Goal: Task Accomplishment & Management: Manage account settings

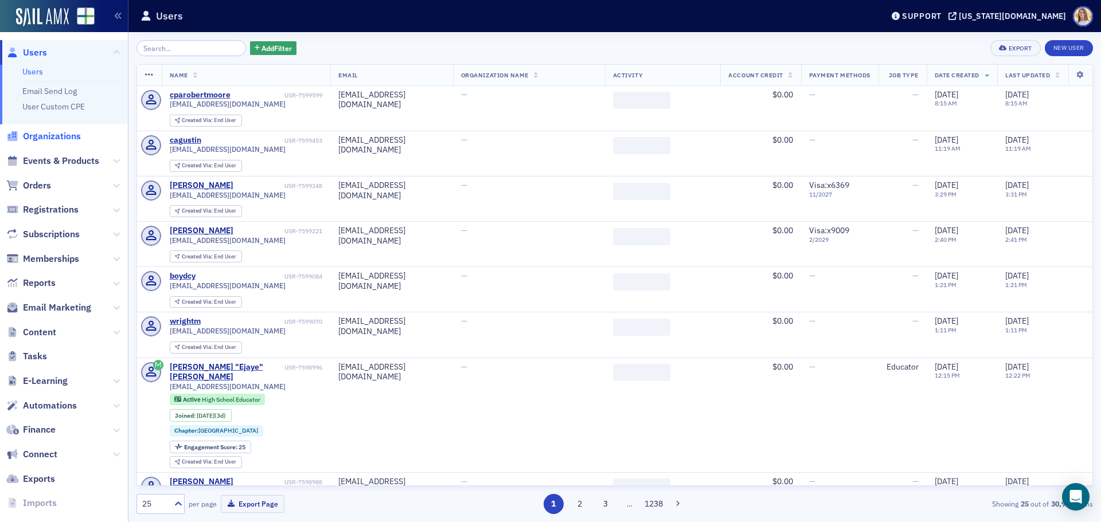
click at [42, 140] on span "Organizations" at bounding box center [52, 136] width 58 height 13
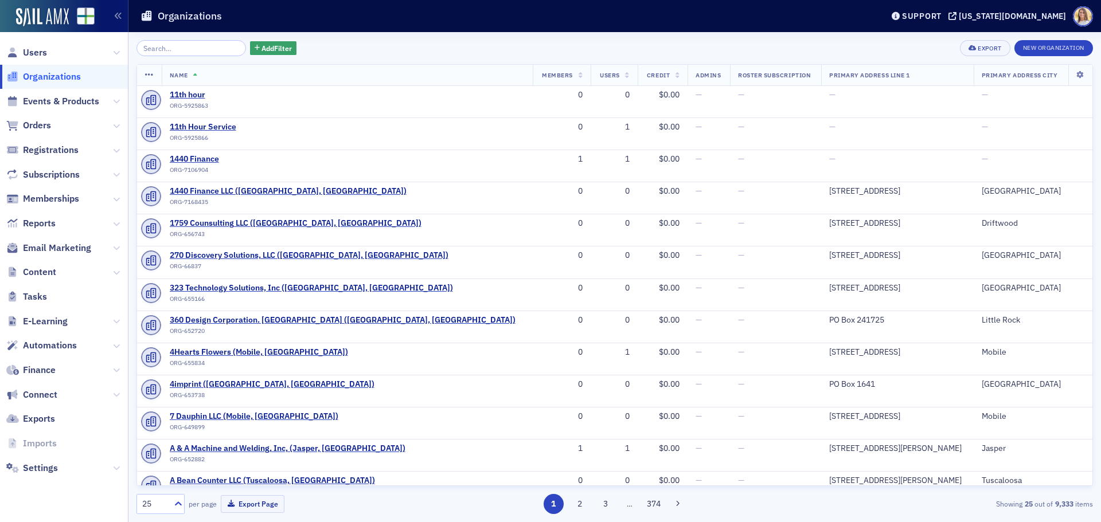
click at [182, 50] on input "search" at bounding box center [190, 48] width 109 height 16
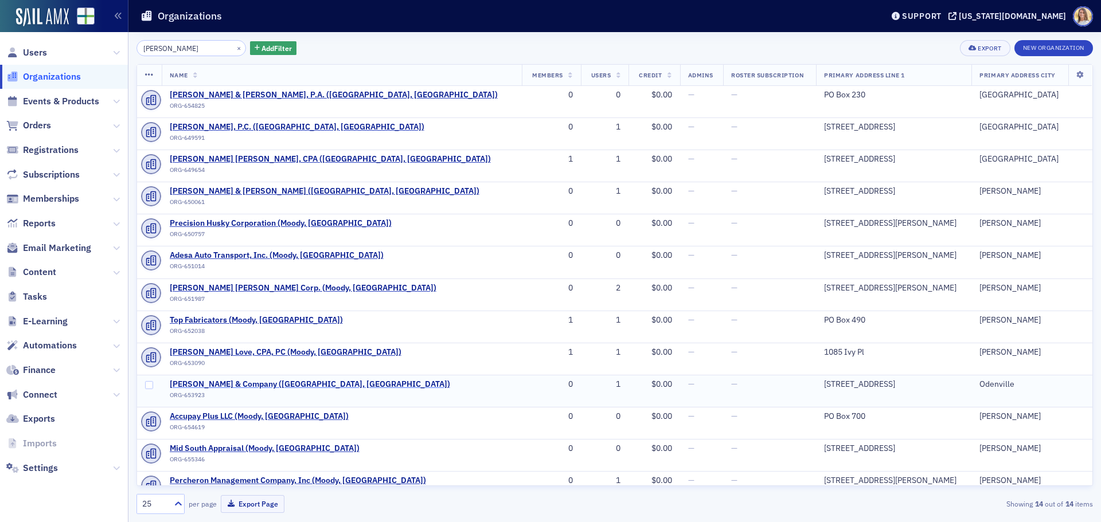
type input "moody"
click at [247, 387] on span "Moody & Company (Odenville, AL)" at bounding box center [310, 384] width 280 height 10
select select "US"
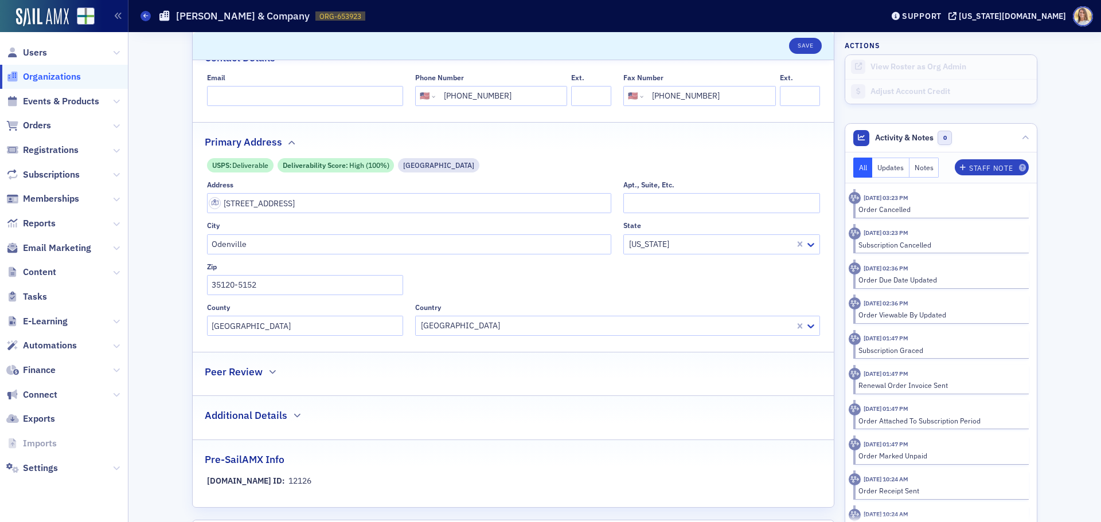
click at [276, 387] on div "Name * Moody & Company Logo Max 250MB Select or drag max 1 file General Organiz…" at bounding box center [513, 154] width 641 height 706
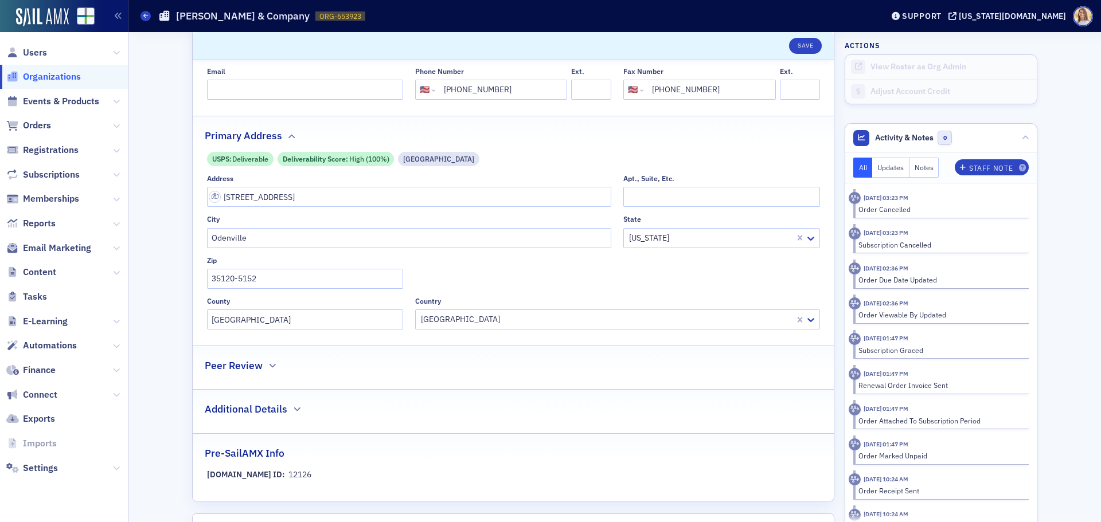
click at [257, 365] on div "Peer Review" at bounding box center [513, 359] width 617 height 27
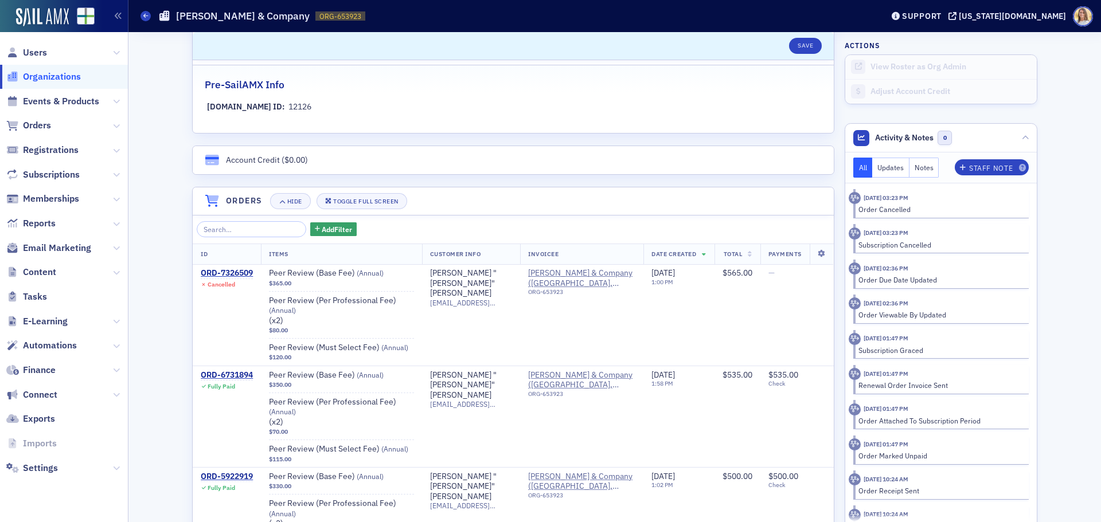
scroll to position [882, 0]
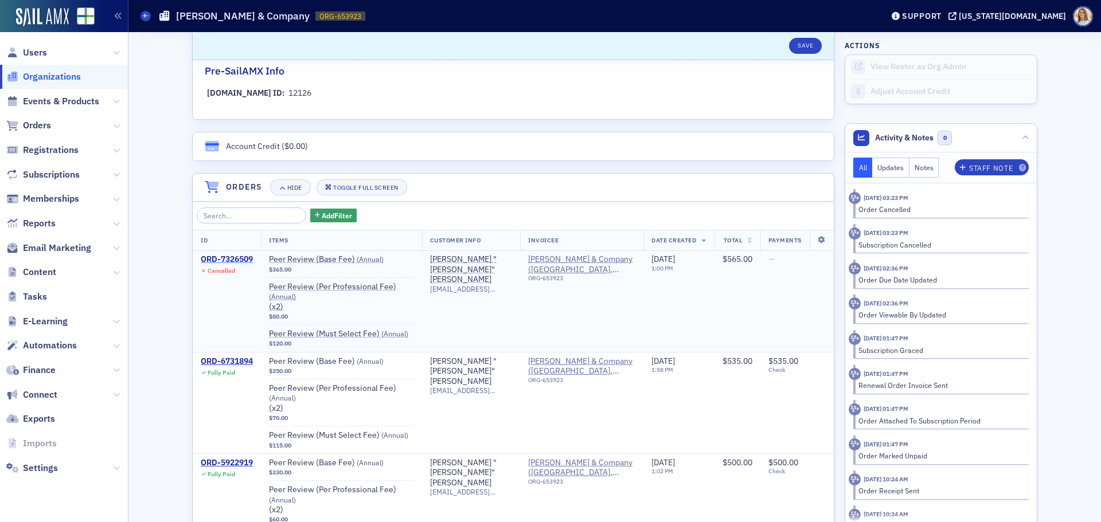
click at [239, 265] on div "ORD-7326509" at bounding box center [227, 260] width 52 height 10
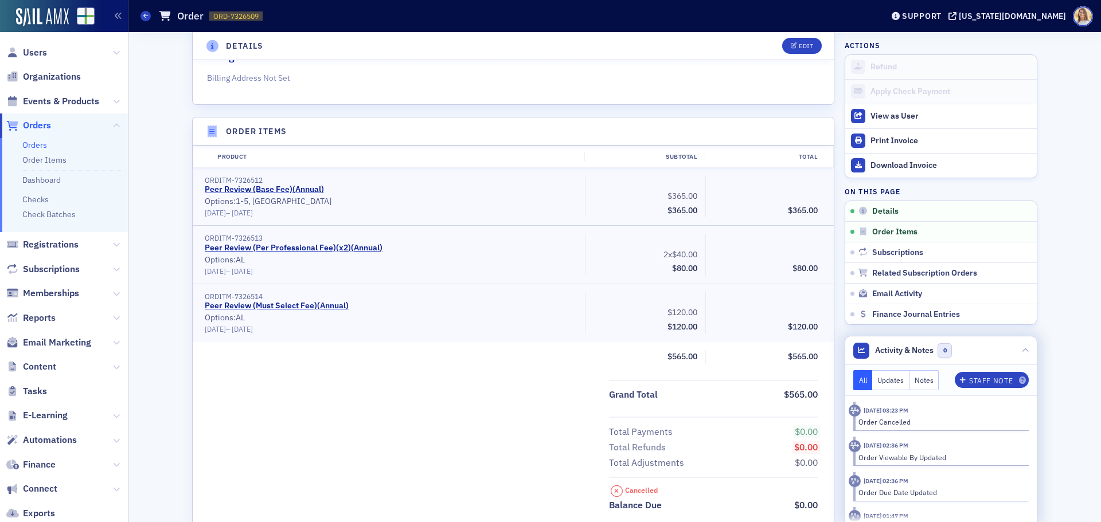
scroll to position [286, 0]
click at [854, 411] on icon at bounding box center [854, 411] width 9 height 7
click at [908, 412] on time "7/28/2025 03:23 PM" at bounding box center [885, 410] width 45 height 8
click at [923, 377] on button "Notes" at bounding box center [924, 380] width 30 height 20
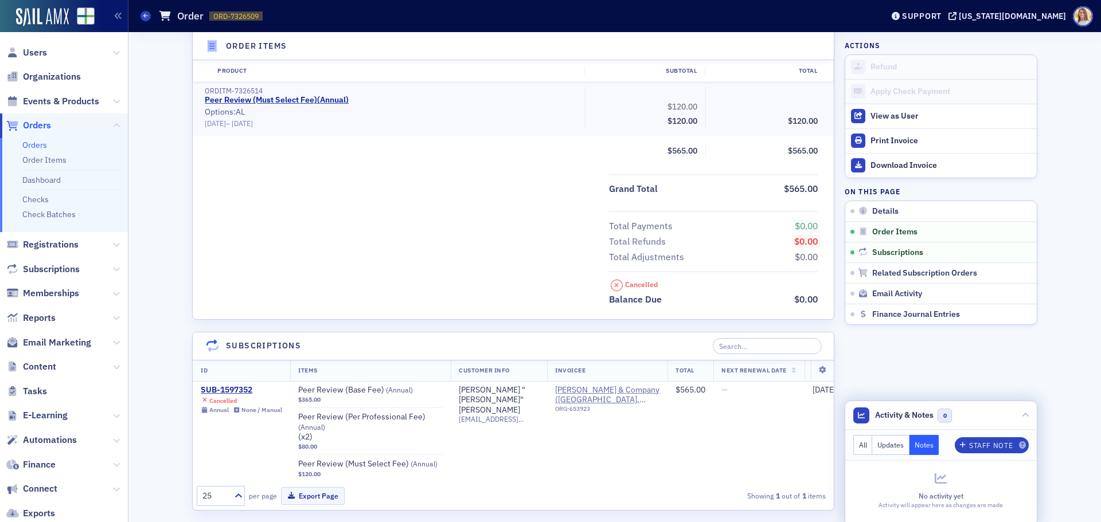
click at [896, 443] on button "Updates" at bounding box center [890, 445] width 37 height 20
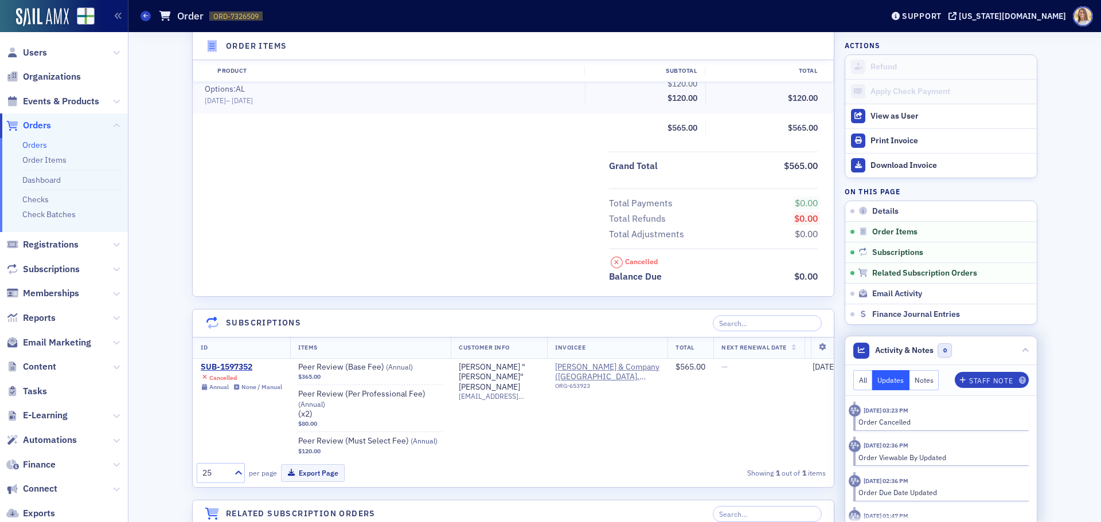
scroll to position [515, 0]
drag, startPoint x: 868, startPoint y: 414, endPoint x: 932, endPoint y: 411, distance: 63.7
click at [932, 411] on header "7/28/2025 03:23 PM" at bounding box center [934, 411] width 172 height 12
click at [935, 414] on header "7/28/2025 03:23 PM" at bounding box center [934, 410] width 172 height 12
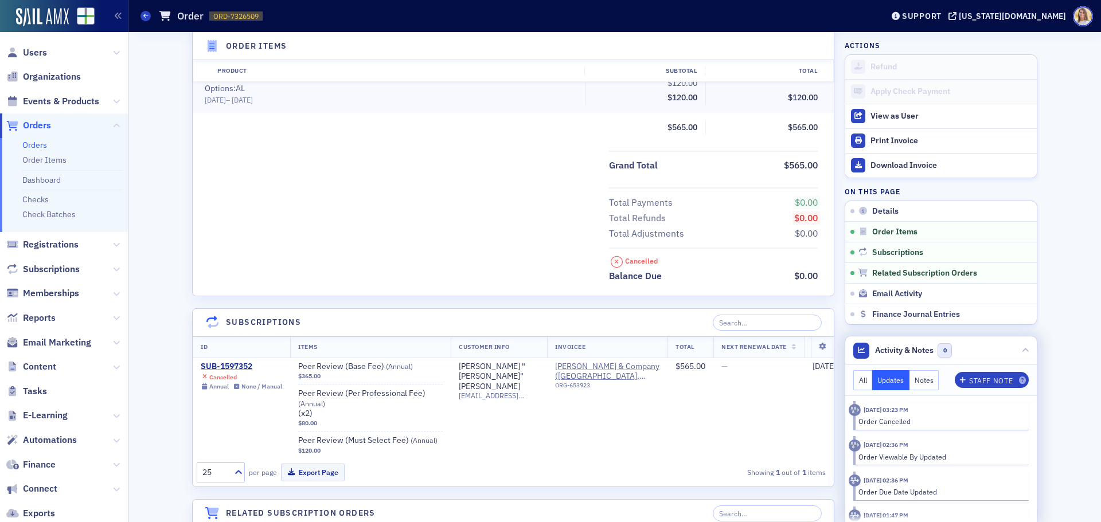
click at [905, 432] on div "7/28/2025 03:23 PM Order Cancelled 5/1/2025 02:36 PM Order Viewable By Updated …" at bounding box center [940, 484] width 175 height 176
click at [898, 425] on div "Order Cancelled" at bounding box center [939, 421] width 162 height 10
click at [896, 425] on div "Order Cancelled" at bounding box center [939, 421] width 162 height 10
click at [854, 378] on button "All" at bounding box center [862, 380] width 19 height 20
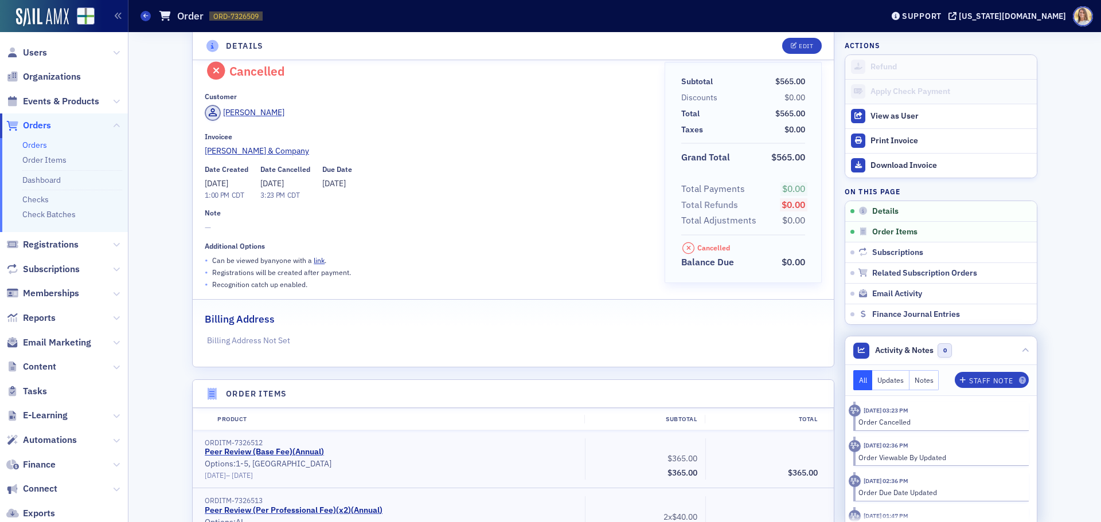
scroll to position [0, 0]
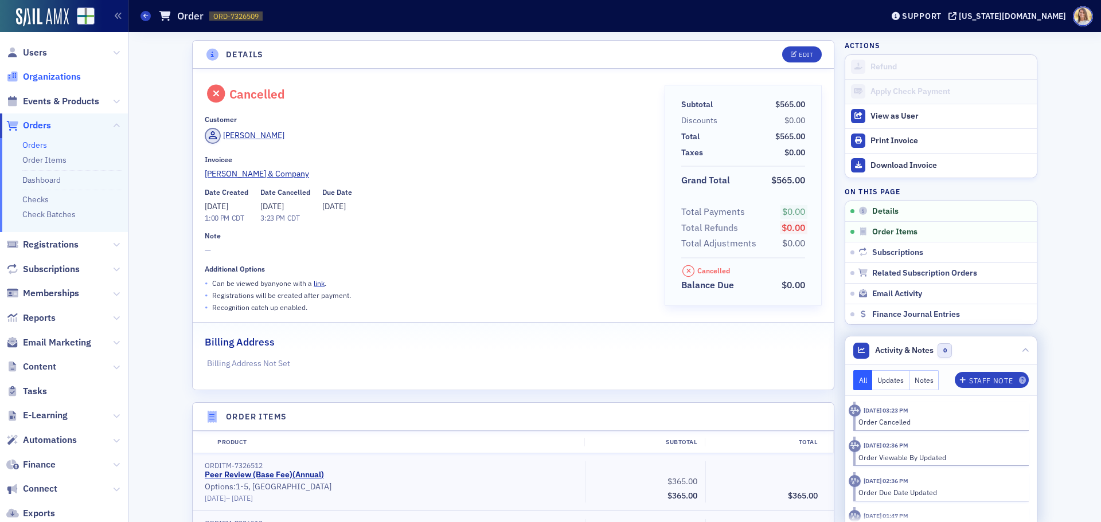
click at [38, 76] on span "Organizations" at bounding box center [52, 77] width 58 height 13
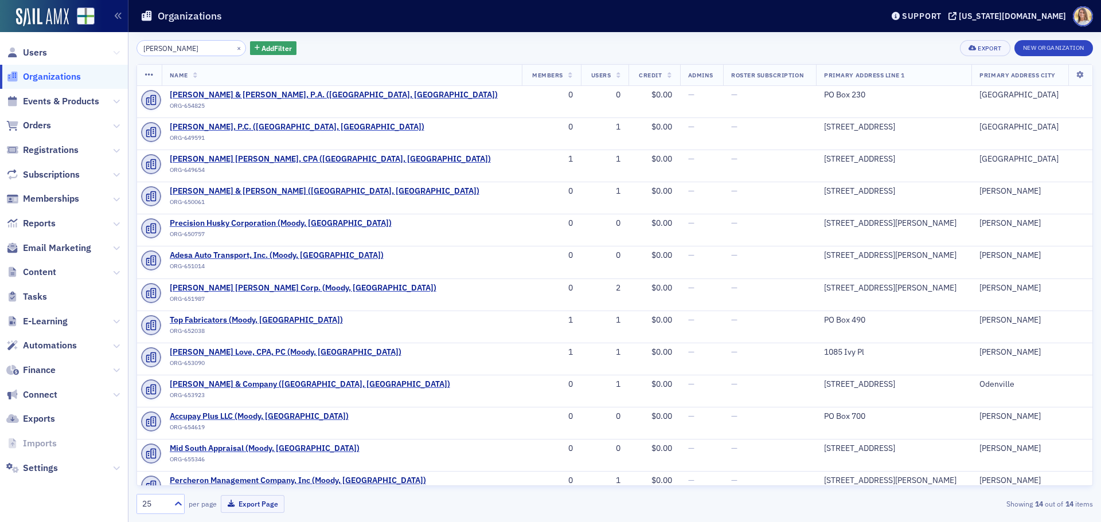
drag, startPoint x: 184, startPoint y: 49, endPoint x: 117, endPoint y: 56, distance: 67.4
click at [117, 54] on div "Users Organizations Events & Products Orders Registrations Subscriptions Member…" at bounding box center [550, 261] width 1101 height 522
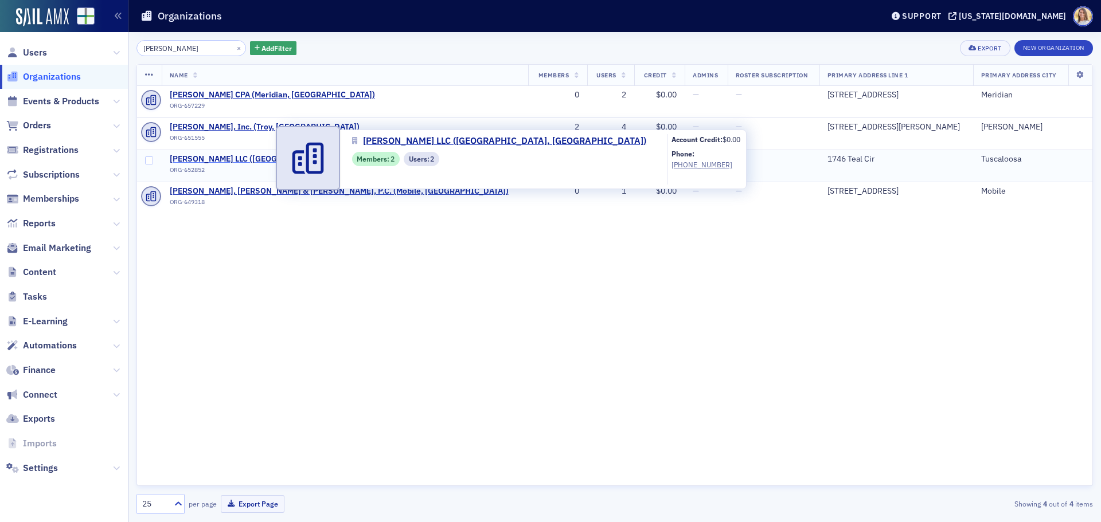
type input "shirley"
click at [249, 158] on span "[PERSON_NAME] LLC ([GEOGRAPHIC_DATA], [GEOGRAPHIC_DATA])" at bounding box center [295, 159] width 251 height 10
select select "US"
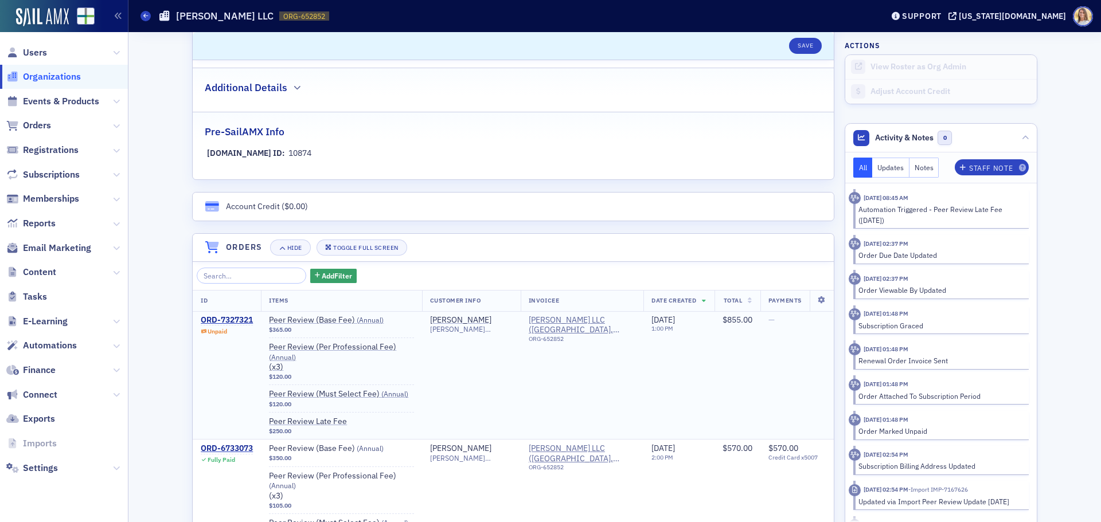
scroll to position [596, 0]
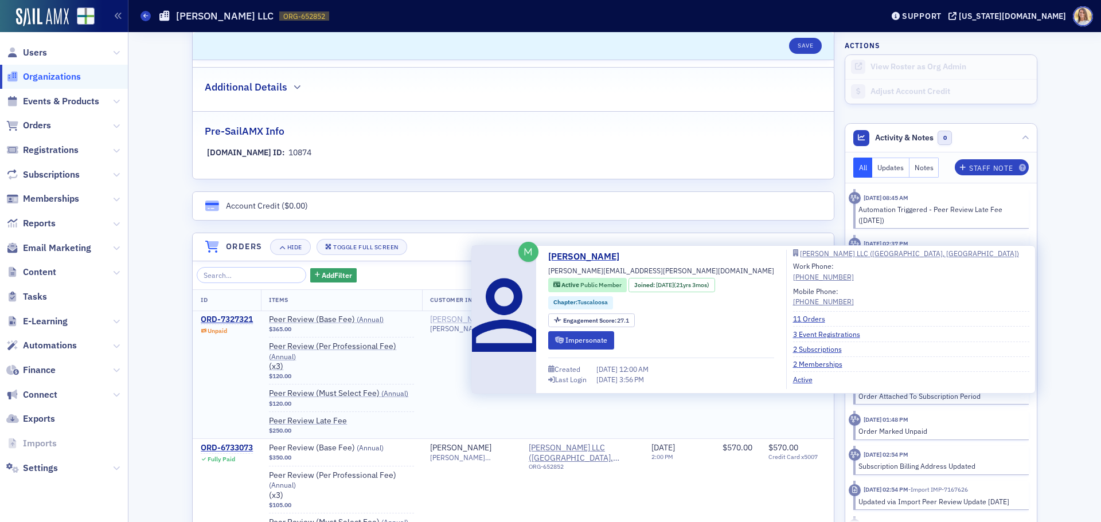
click at [444, 315] on div "John Shirley" at bounding box center [460, 320] width 61 height 10
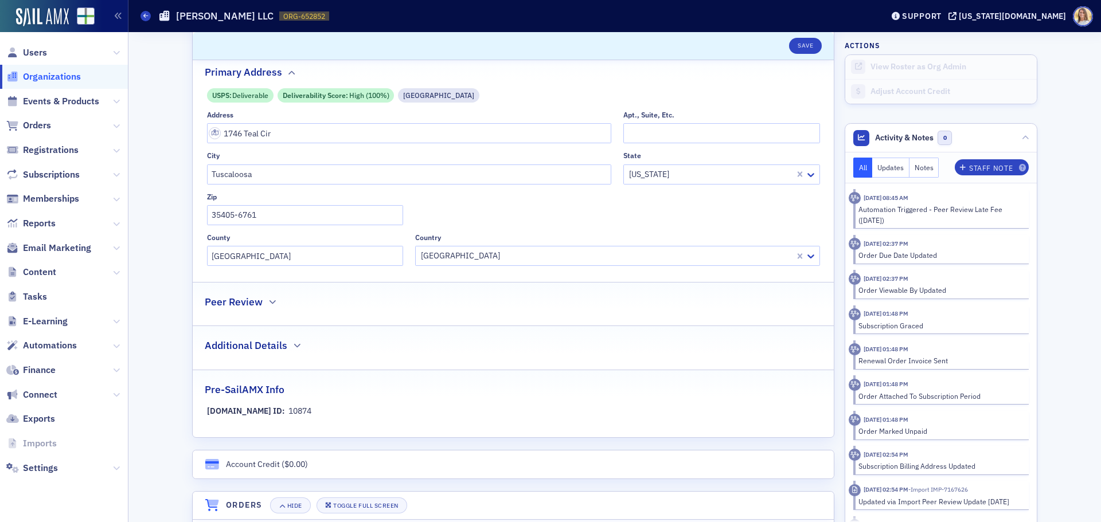
scroll to position [337, 0]
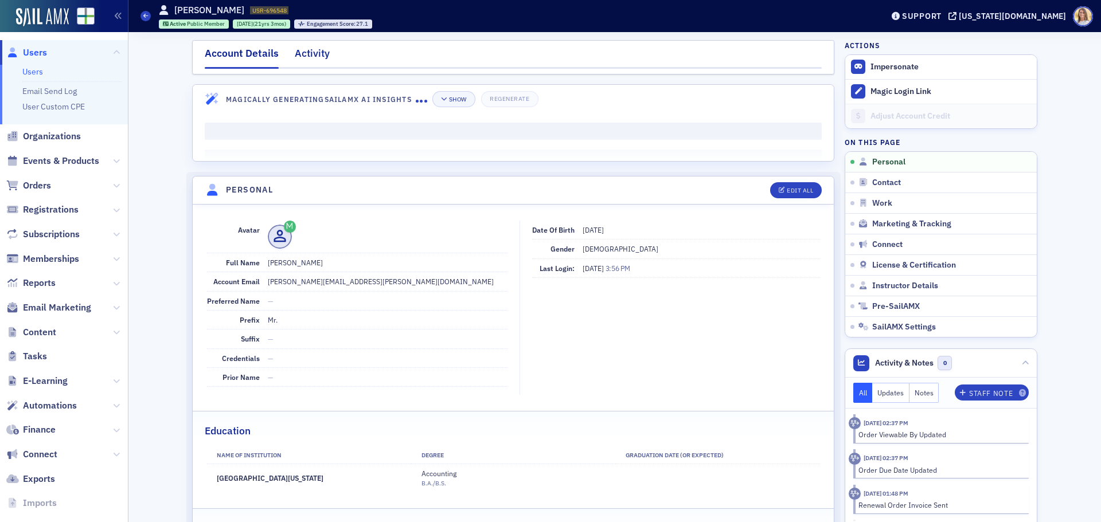
click at [312, 55] on div "Activity" at bounding box center [312, 56] width 35 height 21
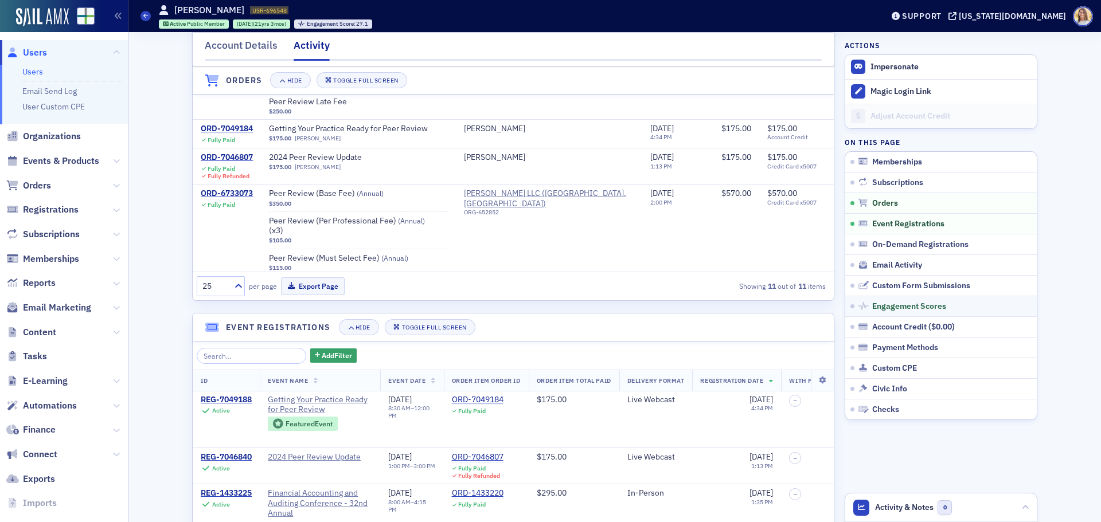
scroll to position [573, 0]
click at [878, 260] on span "Email Activity" at bounding box center [897, 265] width 50 height 10
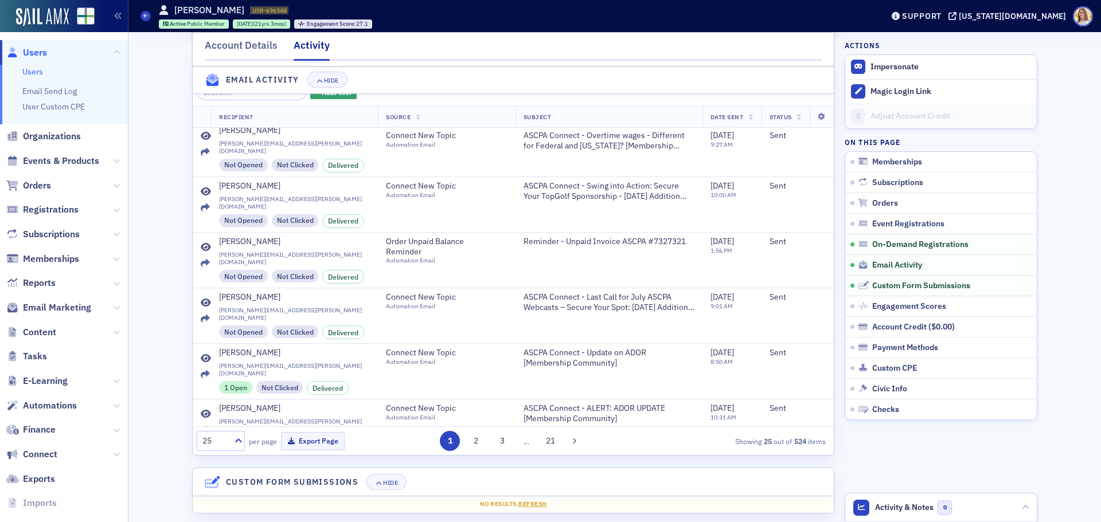
scroll to position [903, 0]
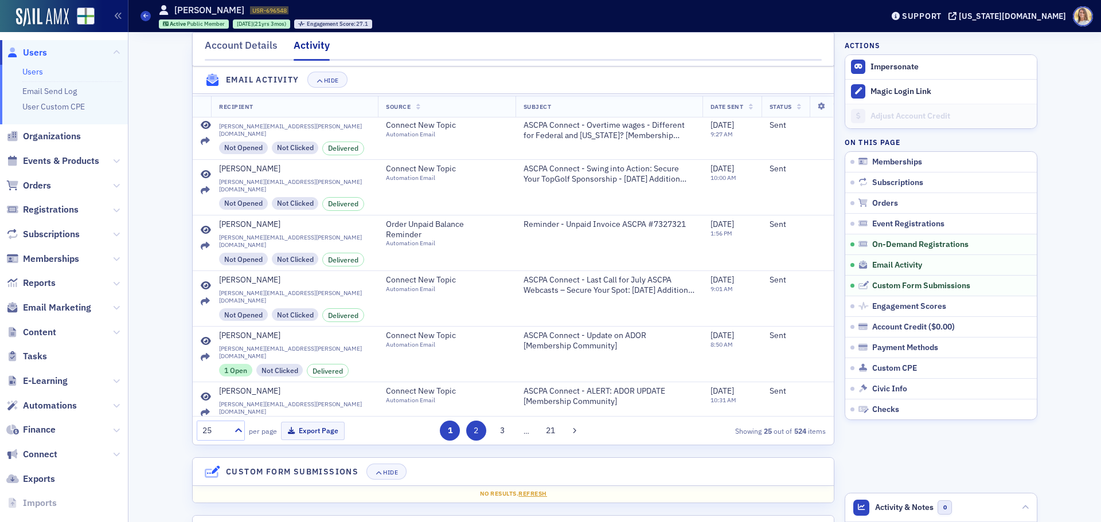
click at [469, 441] on button "2" at bounding box center [476, 431] width 20 height 20
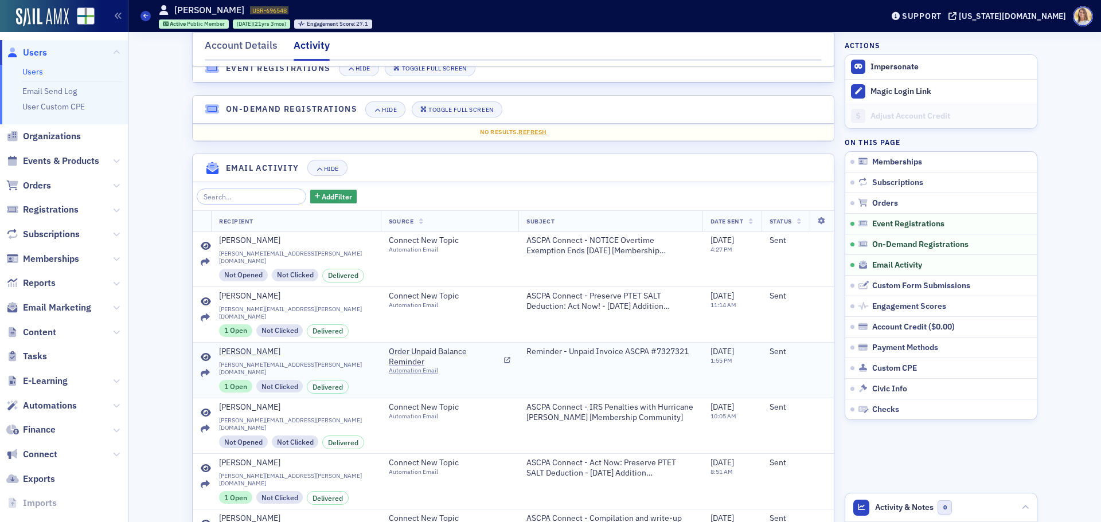
scroll to position [1053, 0]
click at [205, 357] on icon at bounding box center [206, 357] width 10 height 9
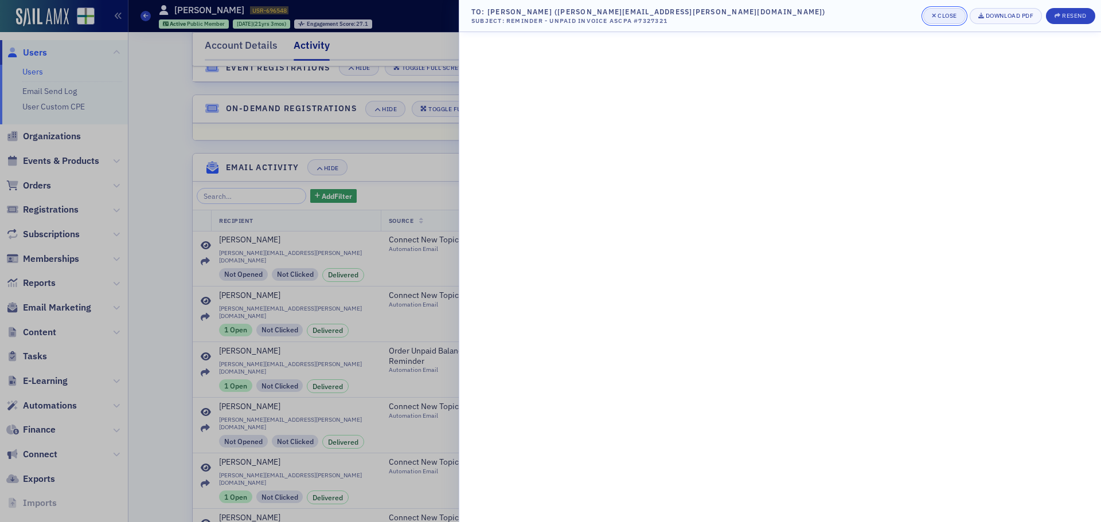
click at [951, 13] on div "Close" at bounding box center [946, 16] width 19 height 6
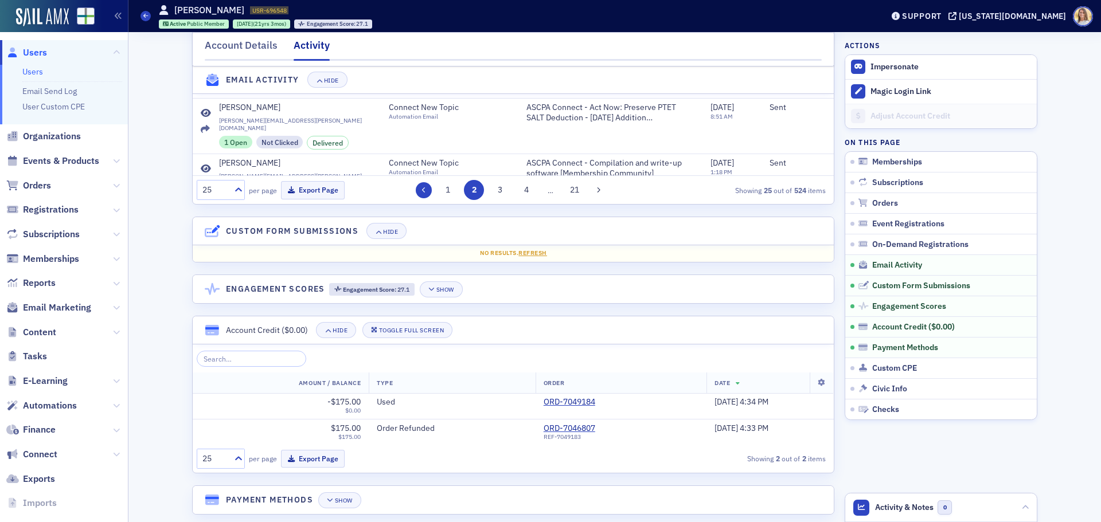
scroll to position [1407, 0]
click at [424, 199] on button at bounding box center [424, 191] width 16 height 16
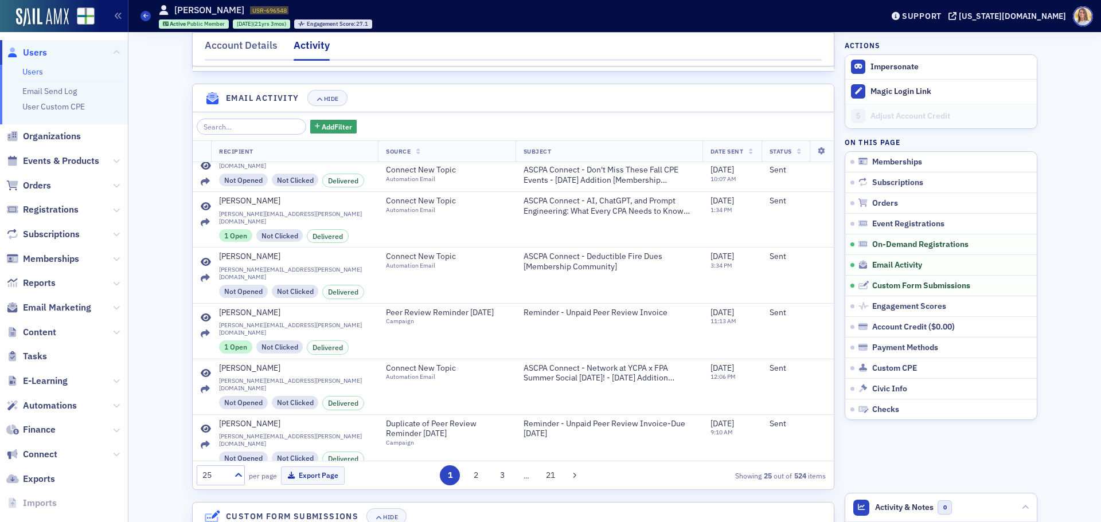
scroll to position [166, 0]
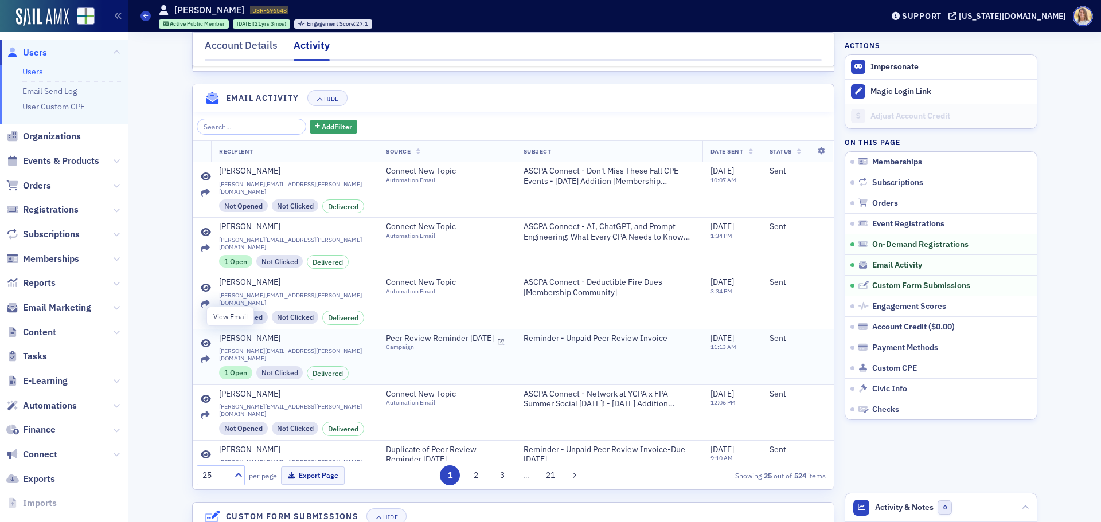
click at [201, 339] on icon at bounding box center [206, 343] width 10 height 9
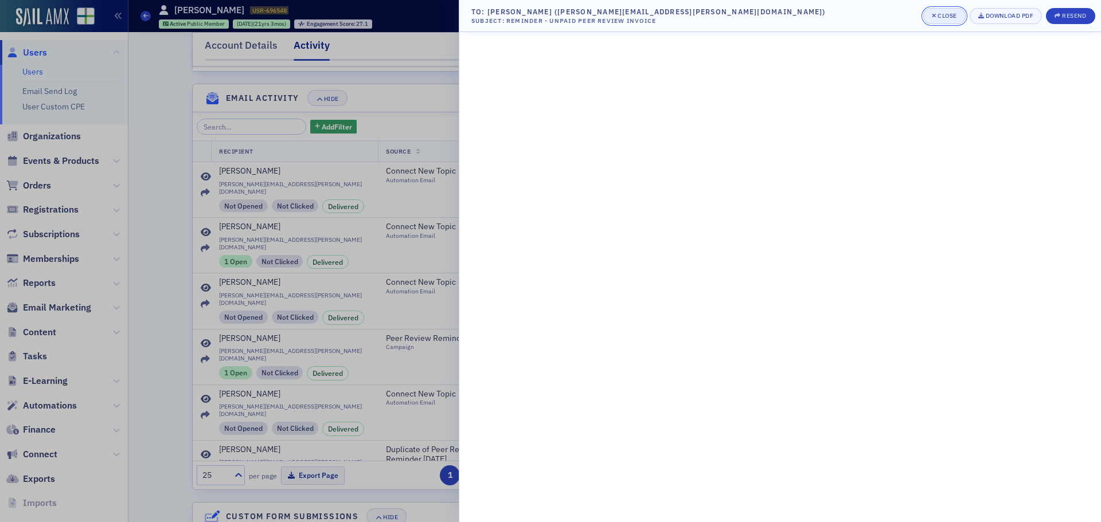
click at [956, 15] on button "Close" at bounding box center [944, 16] width 42 height 16
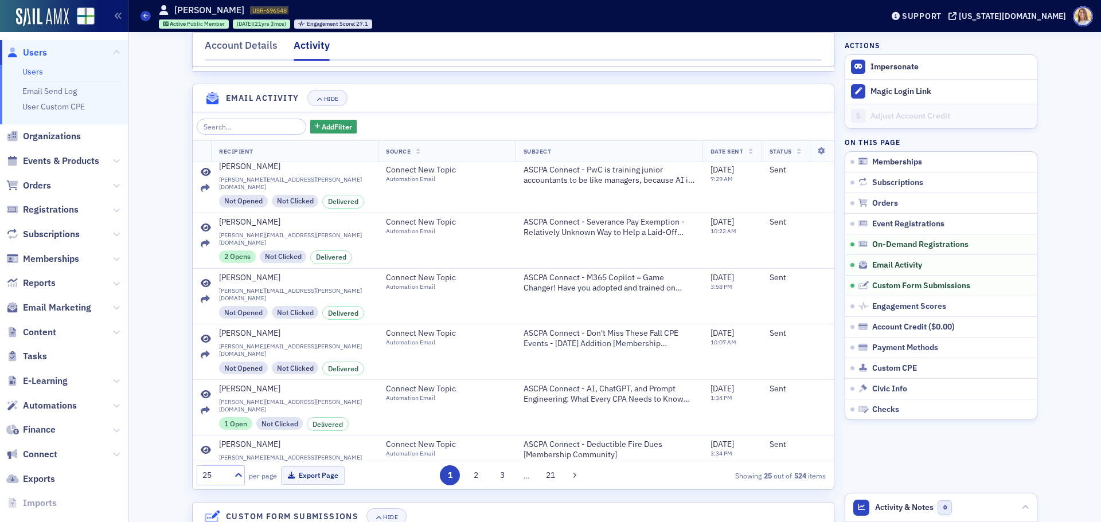
scroll to position [0, 0]
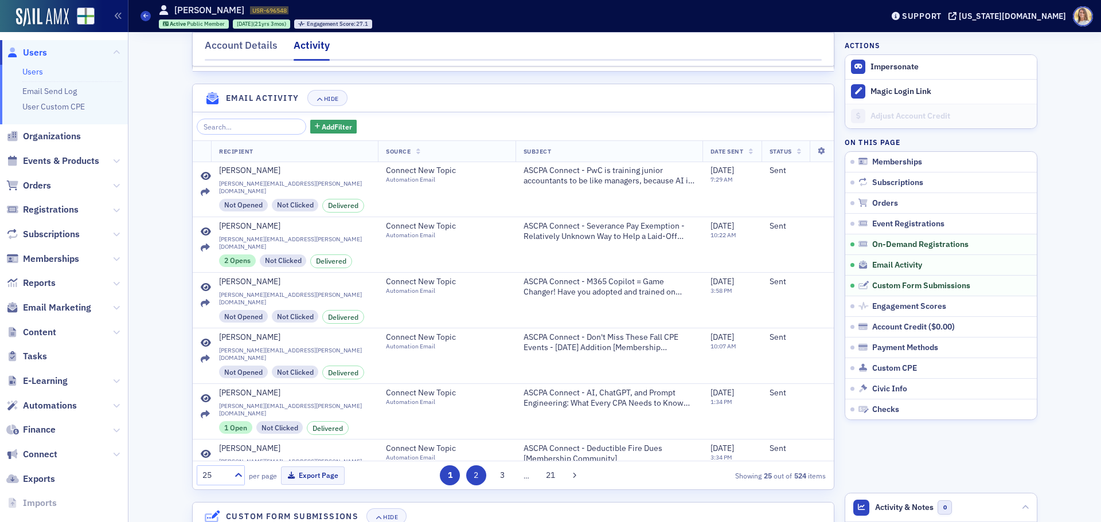
click at [473, 486] on button "2" at bounding box center [476, 475] width 20 height 20
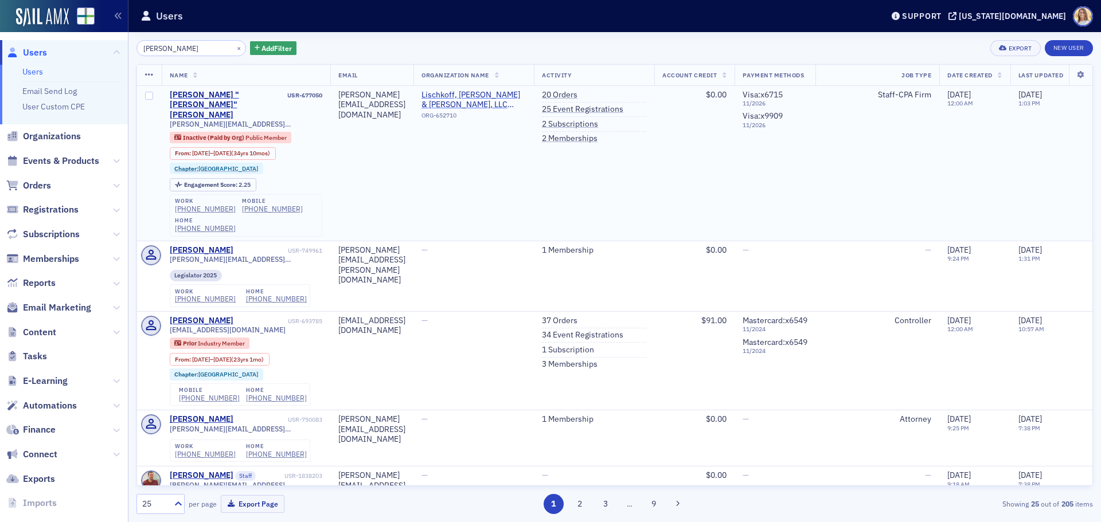
type input "[PERSON_NAME]"
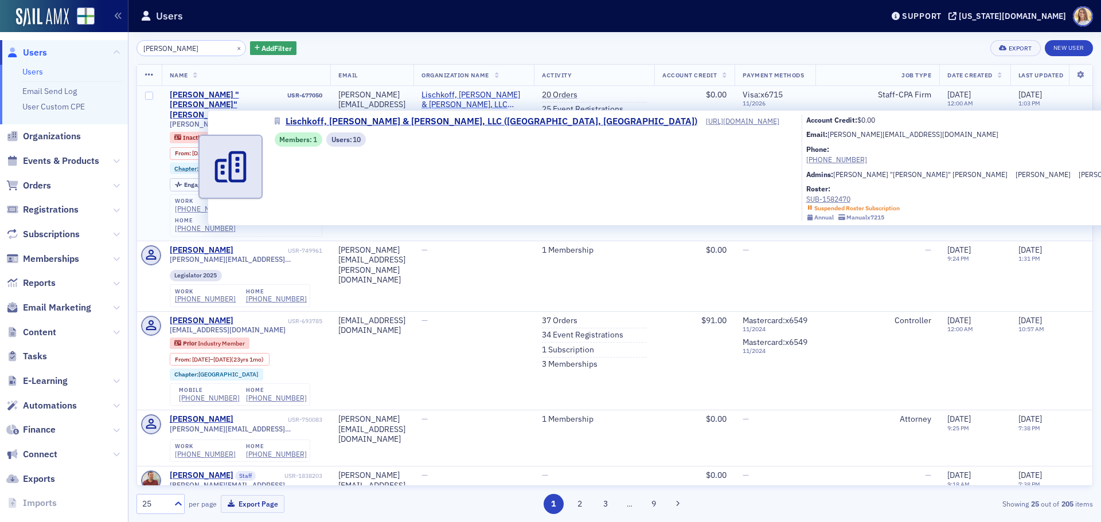
click at [522, 101] on span "Lischkoff, [PERSON_NAME] & [PERSON_NAME], LLC ([GEOGRAPHIC_DATA], [GEOGRAPHIC_D…" at bounding box center [473, 100] width 104 height 20
select select "US"
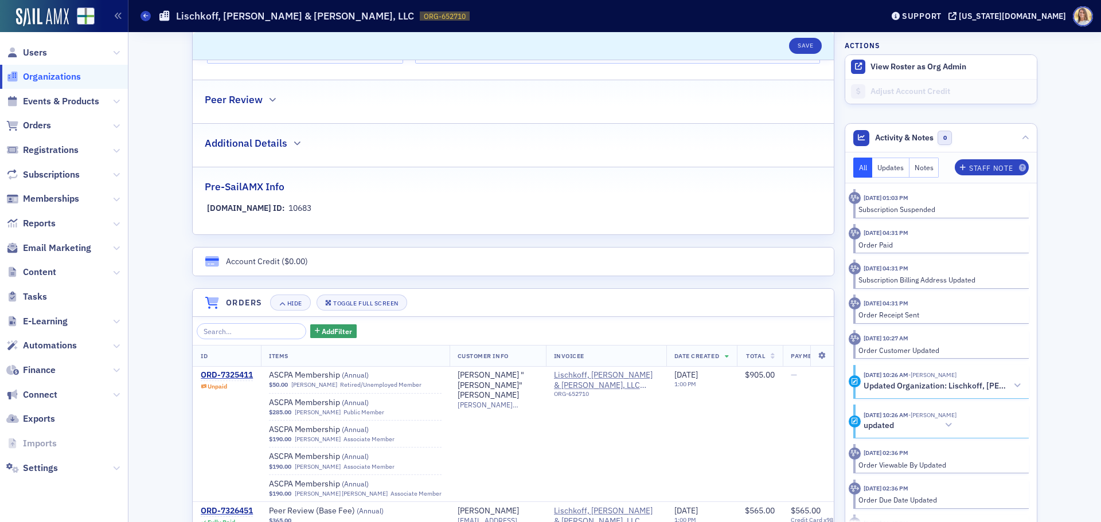
scroll to position [573, 0]
click at [232, 369] on div "ORD-7325411" at bounding box center [227, 374] width 52 height 10
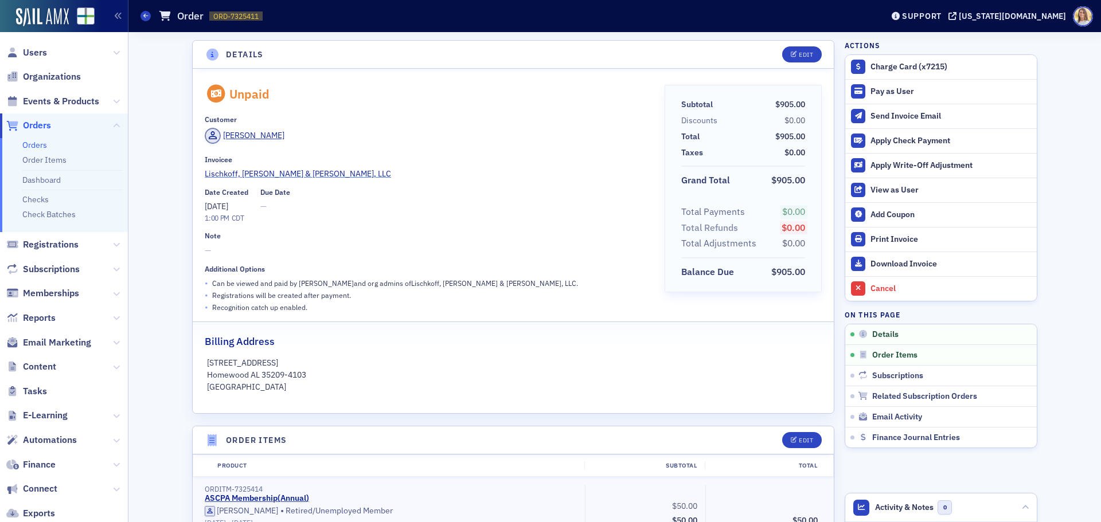
click at [299, 174] on span "Lischkoff, [PERSON_NAME] & [PERSON_NAME], LLC" at bounding box center [298, 174] width 186 height 12
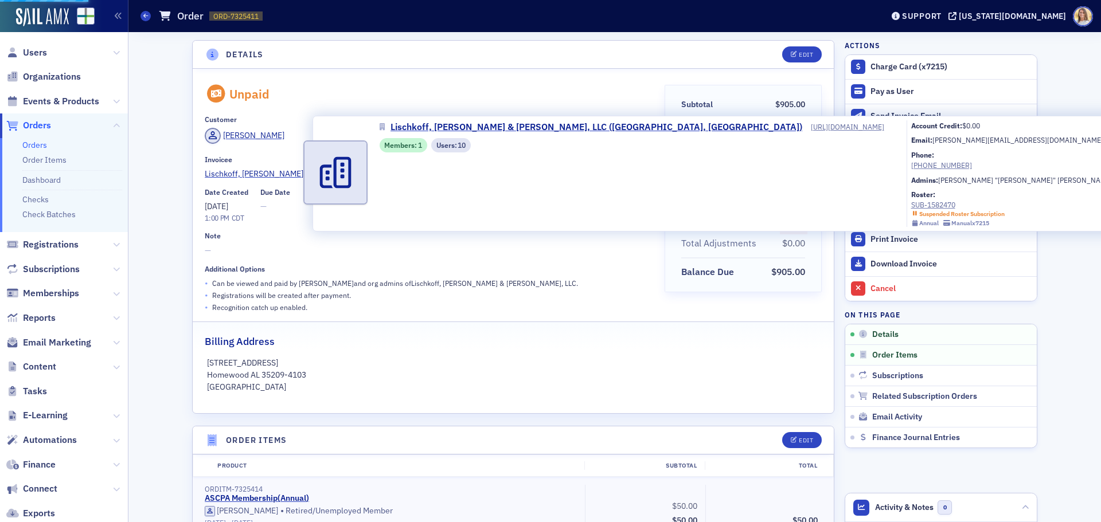
select select "US"
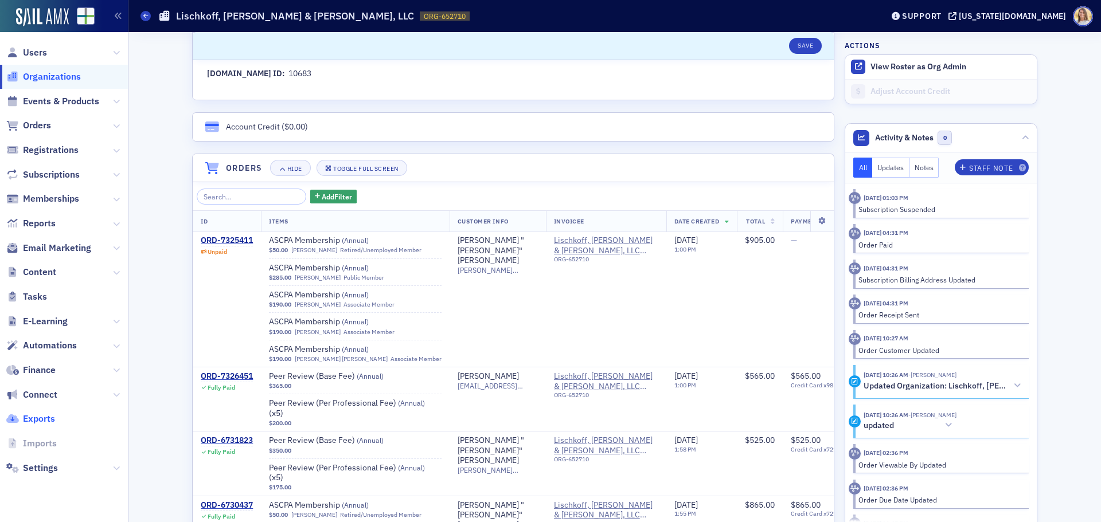
scroll to position [698, 0]
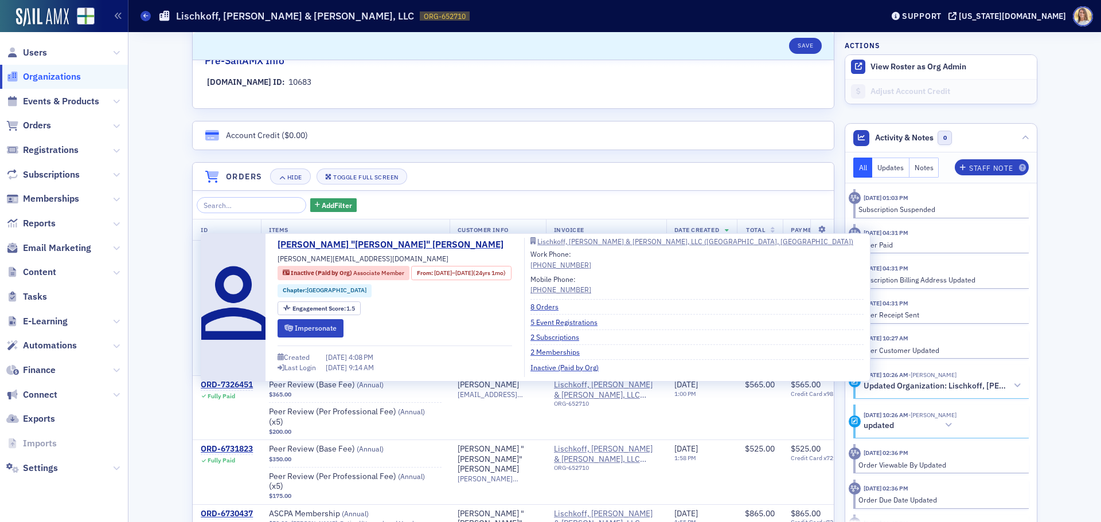
click at [457, 244] on div "[PERSON_NAME] "[PERSON_NAME]" [PERSON_NAME]" at bounding box center [497, 259] width 80 height 30
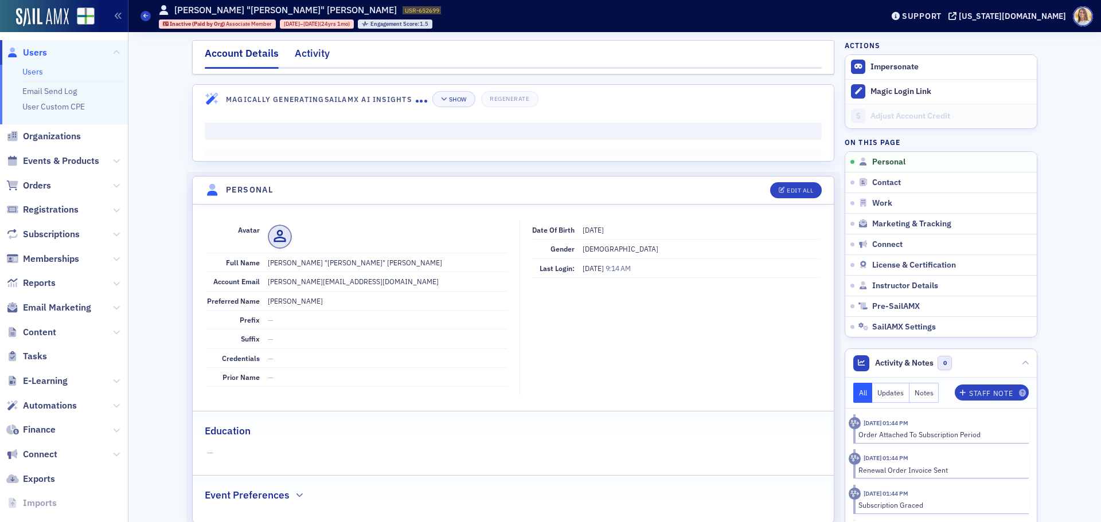
click at [308, 49] on div "Activity" at bounding box center [312, 56] width 35 height 21
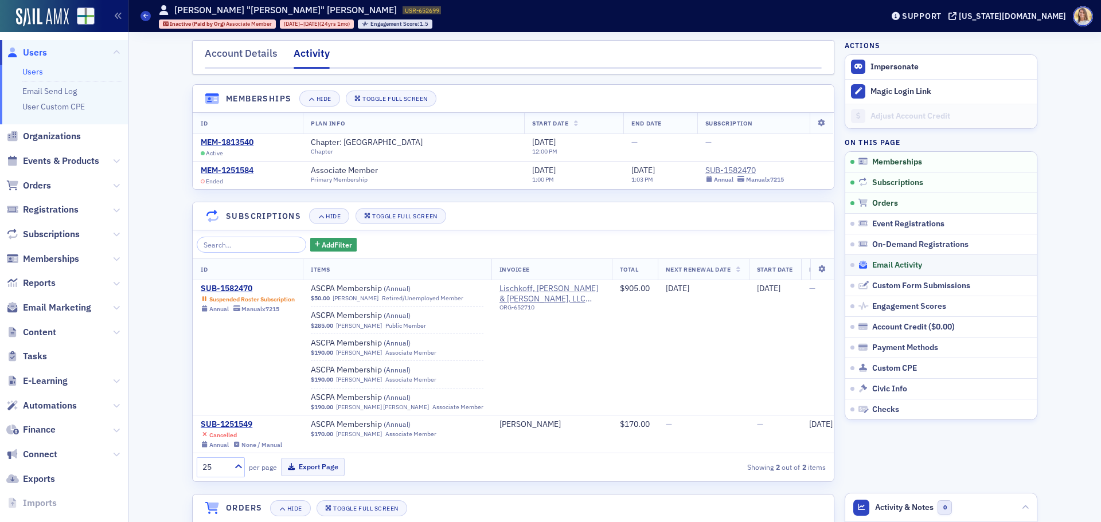
click at [896, 266] on span "Email Activity" at bounding box center [897, 265] width 50 height 10
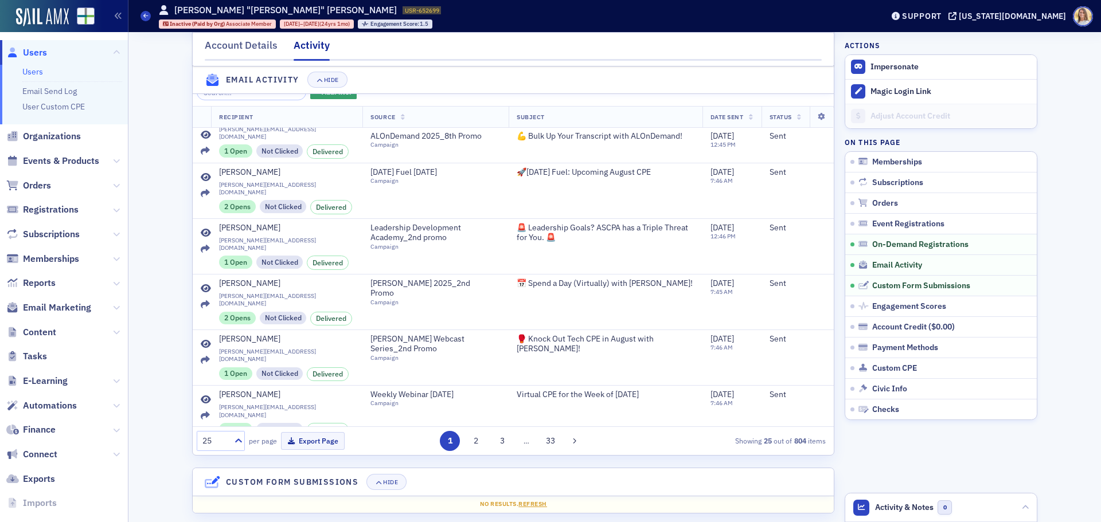
scroll to position [1289, 0]
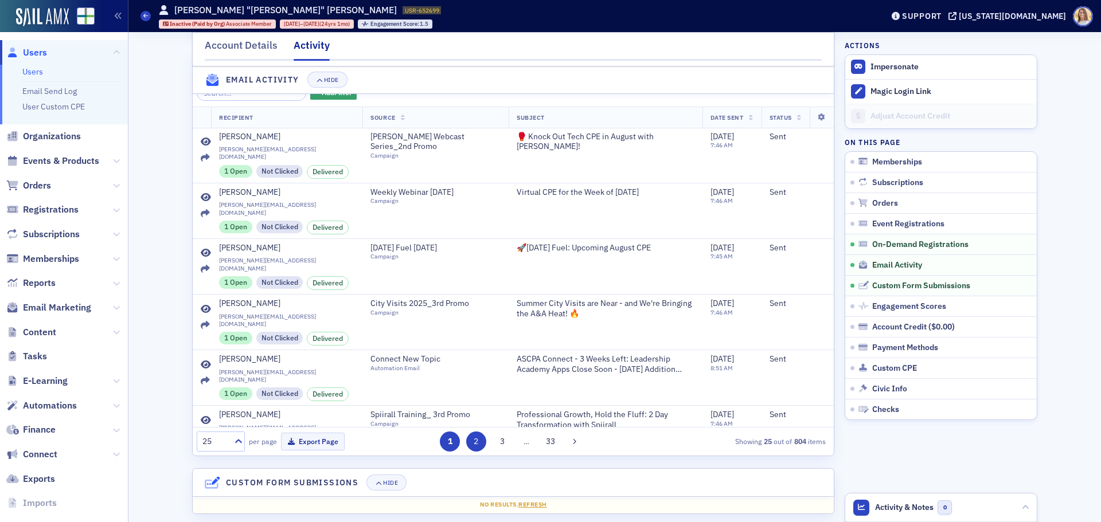
click at [477, 452] on button "2" at bounding box center [476, 442] width 20 height 20
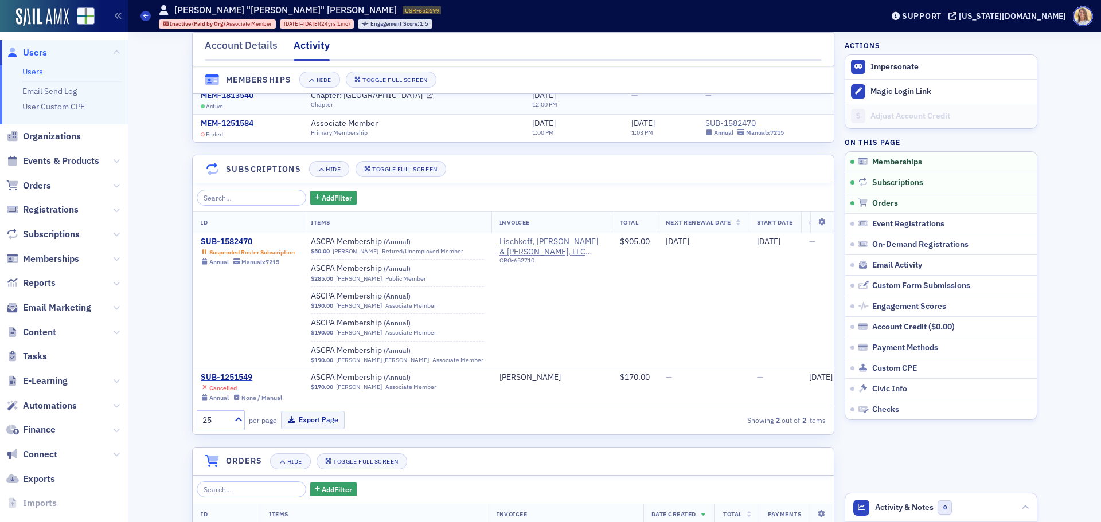
scroll to position [0, 0]
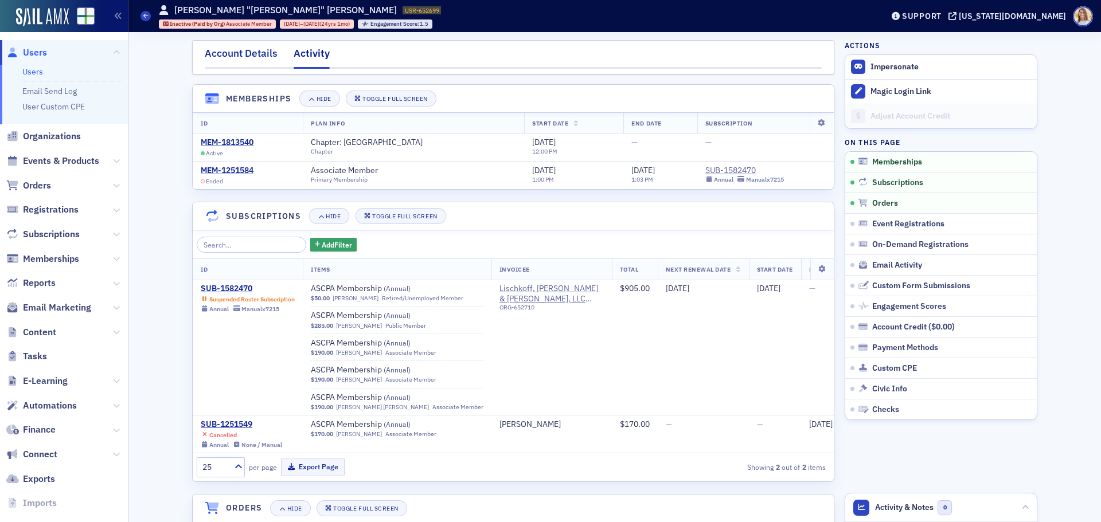
click at [242, 46] on div "Account Details Activity" at bounding box center [513, 57] width 642 height 34
click at [241, 58] on div "Account Details" at bounding box center [241, 56] width 73 height 21
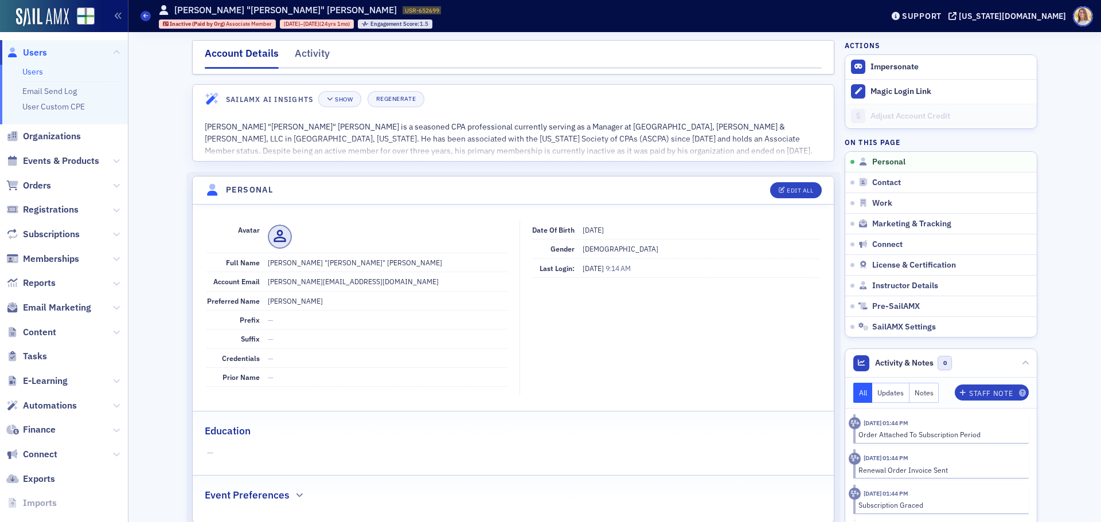
click at [315, 282] on dd "[PERSON_NAME][EMAIL_ADDRESS][DOMAIN_NAME]" at bounding box center [388, 281] width 240 height 18
copy dd "[PERSON_NAME][EMAIL_ADDRESS][DOMAIN_NAME]"
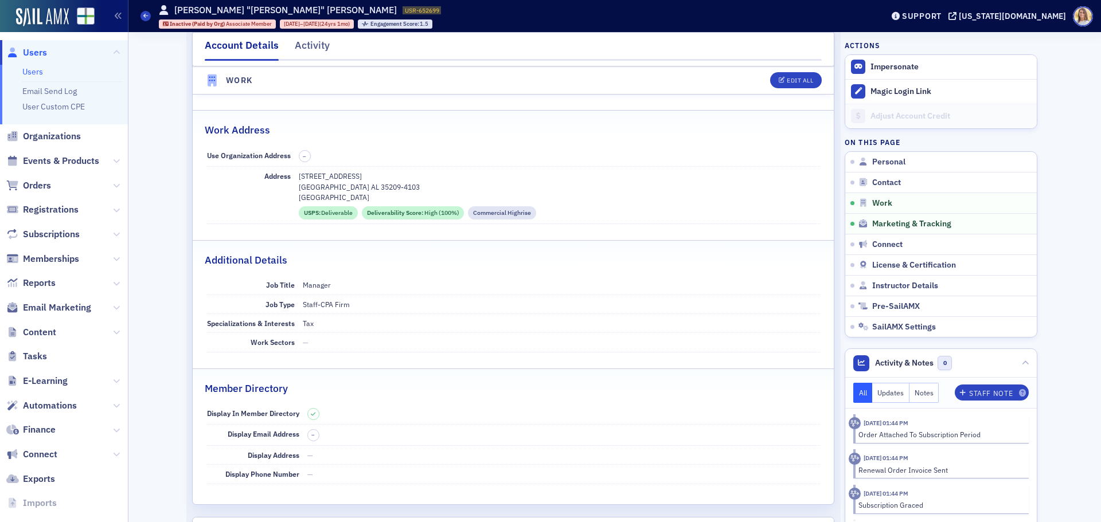
scroll to position [745, 0]
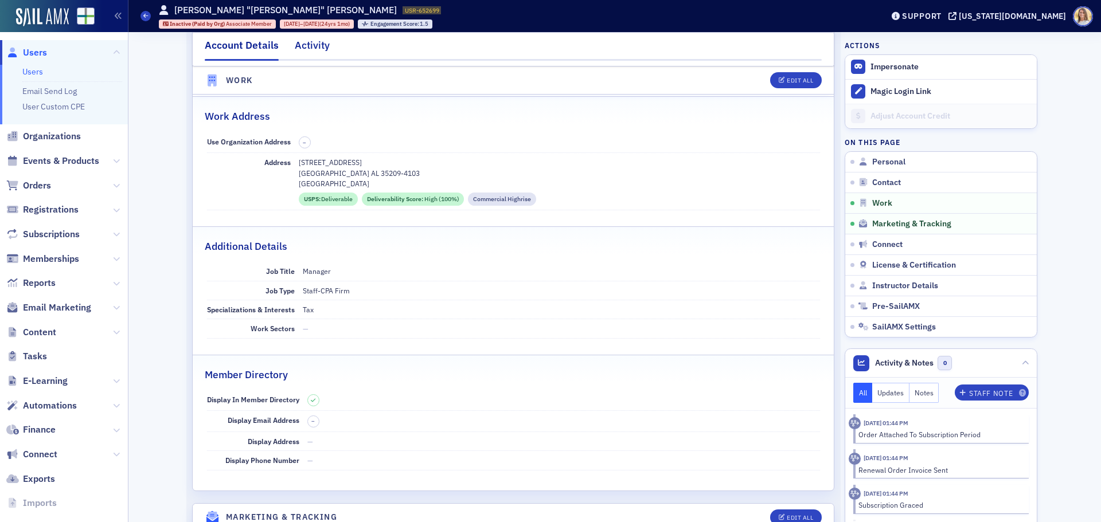
click at [302, 44] on div "Activity" at bounding box center [312, 48] width 35 height 21
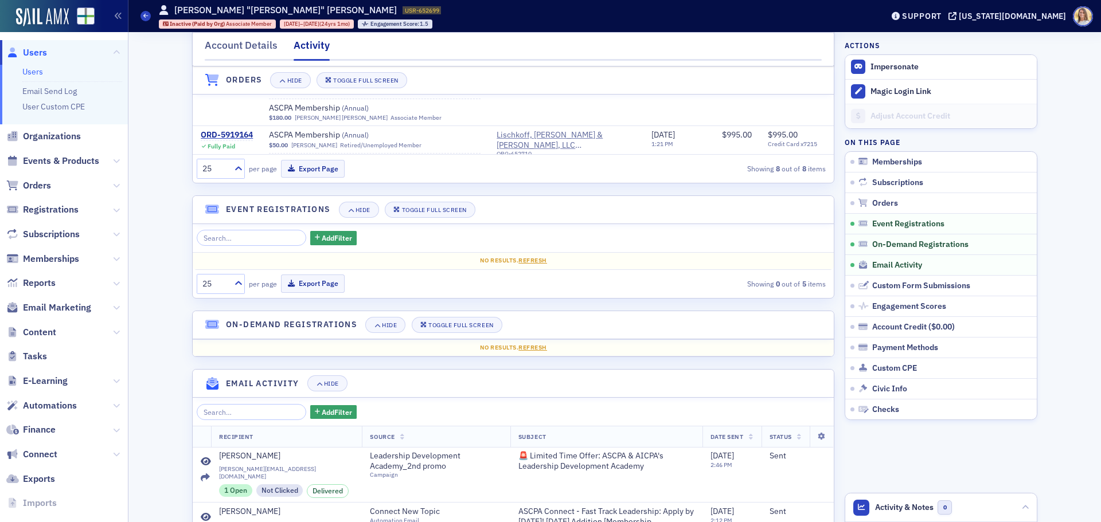
scroll to position [745, 0]
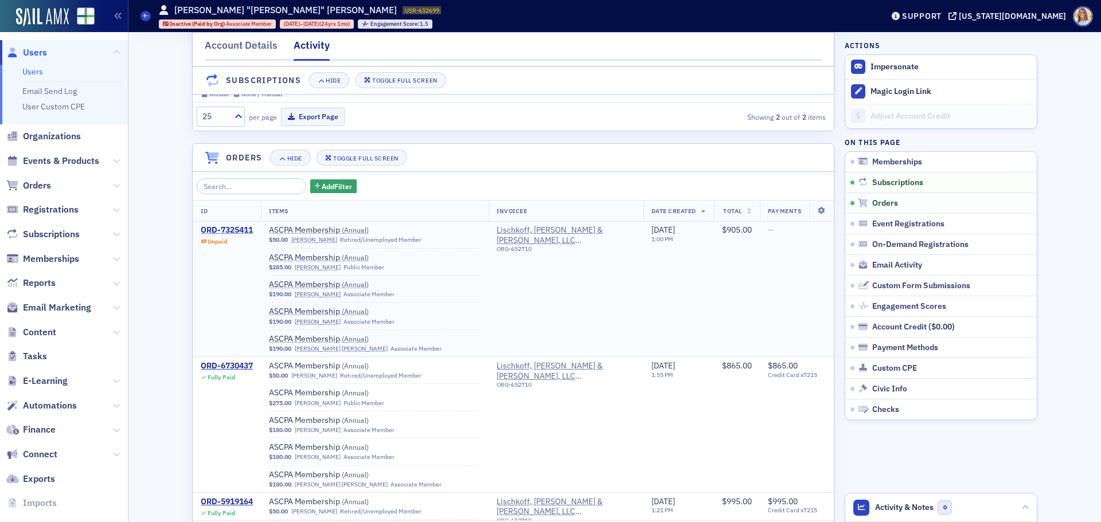
click at [240, 234] on div "ORD-7325411" at bounding box center [227, 230] width 52 height 10
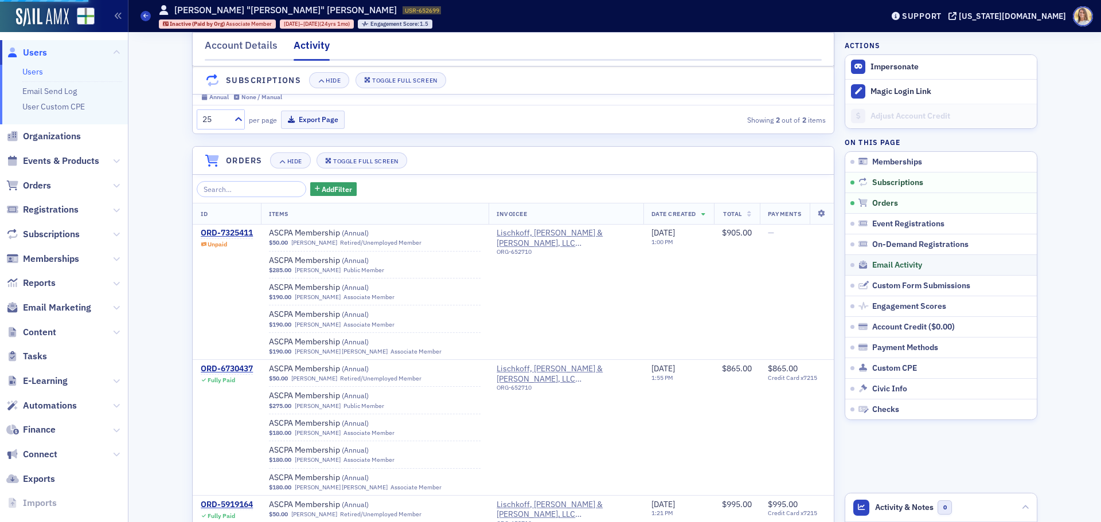
scroll to position [287, 0]
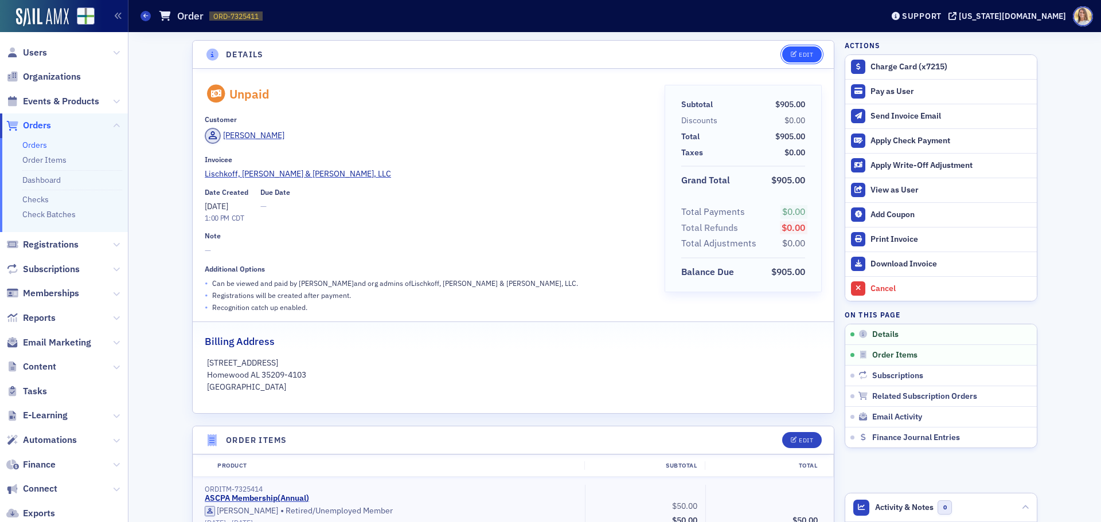
click at [794, 60] on button "Edit" at bounding box center [802, 54] width 40 height 16
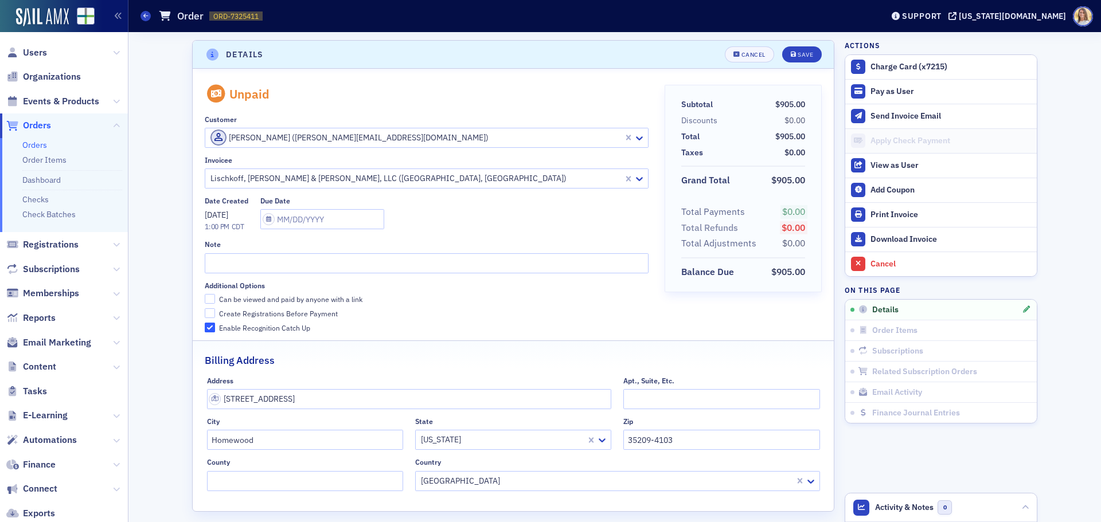
scroll to position [2, 0]
click at [205, 295] on input "Can be viewed and paid by anyone with a link" at bounding box center [210, 297] width 10 height 10
checkbox input "true"
click at [798, 55] on div "Save" at bounding box center [804, 52] width 15 height 6
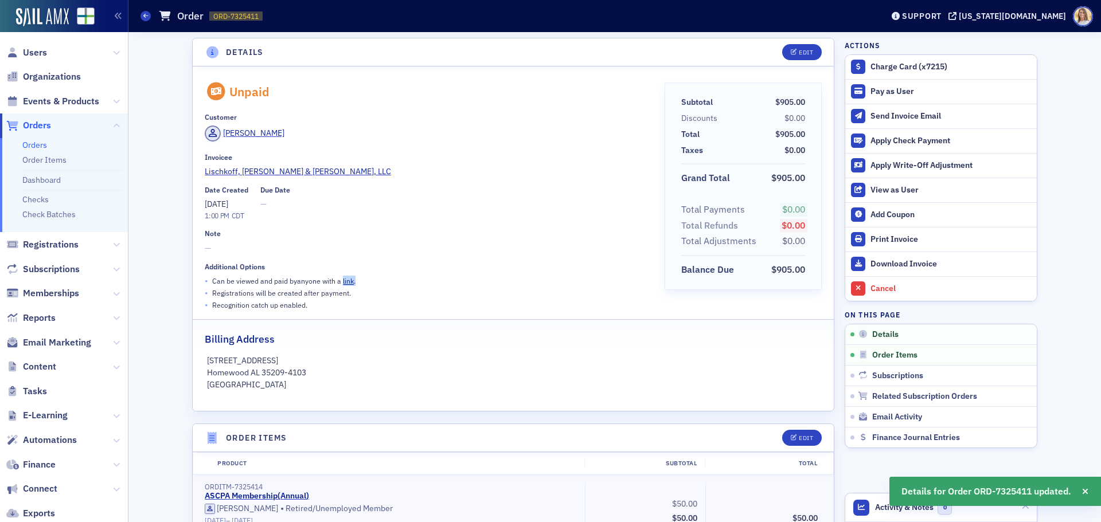
drag, startPoint x: 372, startPoint y: 283, endPoint x: 338, endPoint y: 284, distance: 34.4
click at [338, 284] on div "• Can be viewed and paid by anyone with a link ." at bounding box center [426, 281] width 443 height 12
copy p "link ."
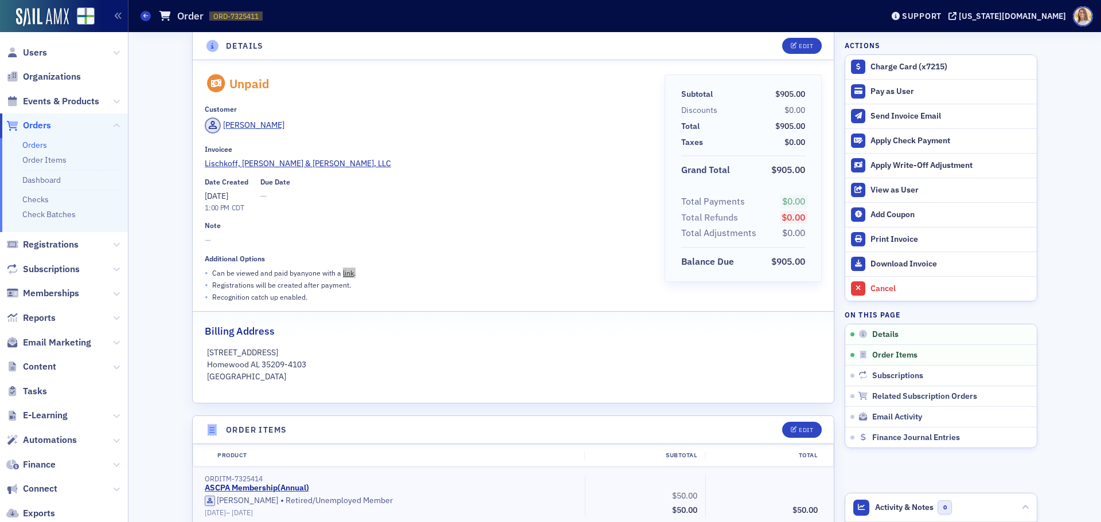
scroll to position [0, 0]
